Goal: Information Seeking & Learning: Understand process/instructions

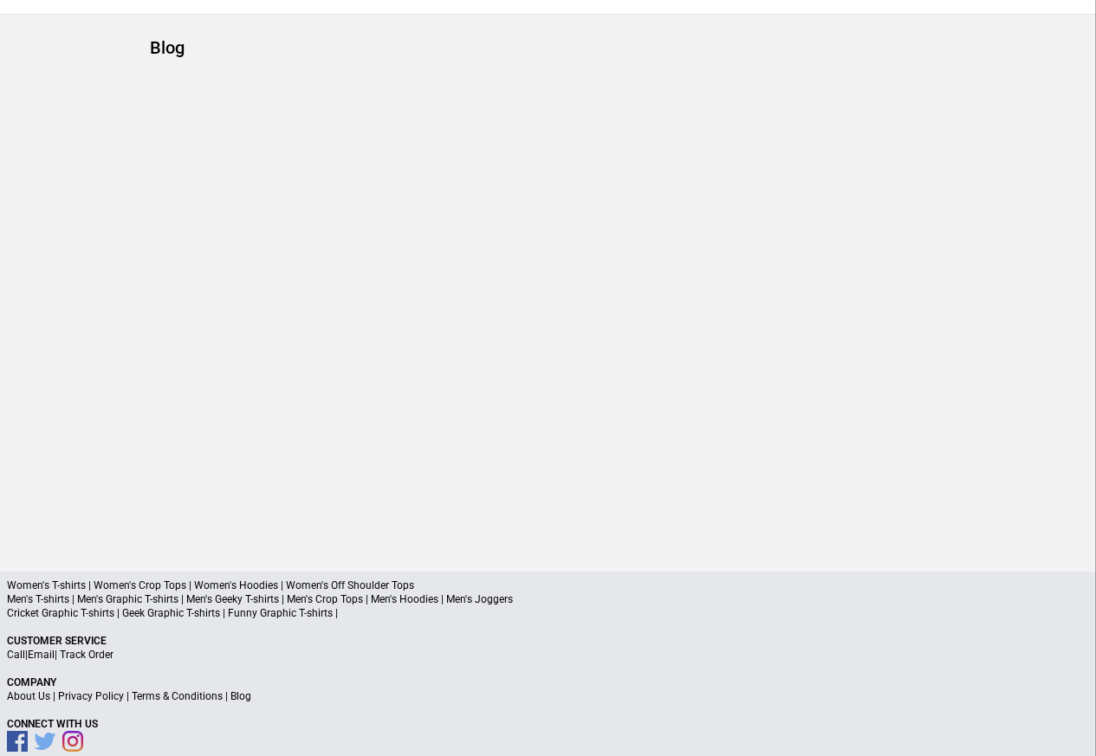
scroll to position [82, 0]
